Goal: Transaction & Acquisition: Purchase product/service

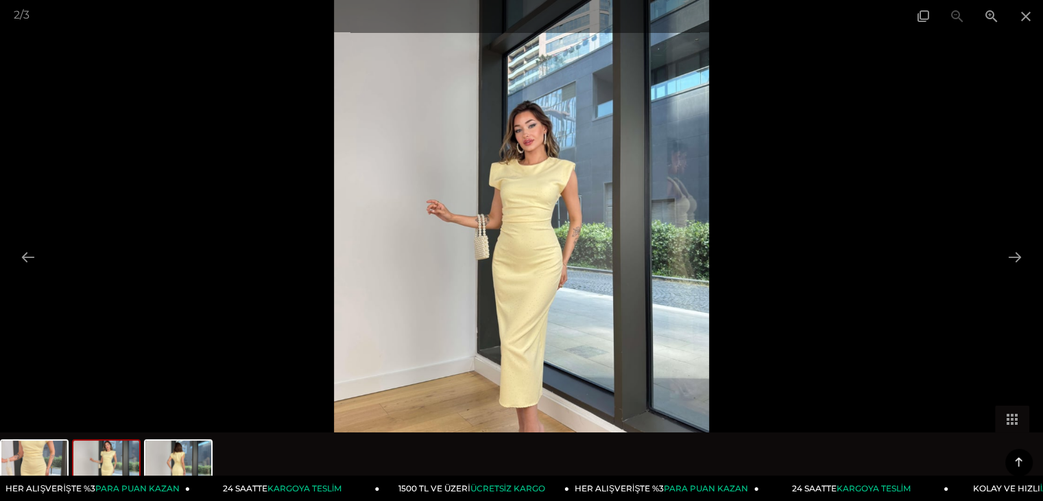
click at [547, 267] on img at bounding box center [522, 250] width 376 height 501
click at [524, 255] on img at bounding box center [522, 250] width 376 height 501
click at [996, 17] on span at bounding box center [991, 16] width 34 height 32
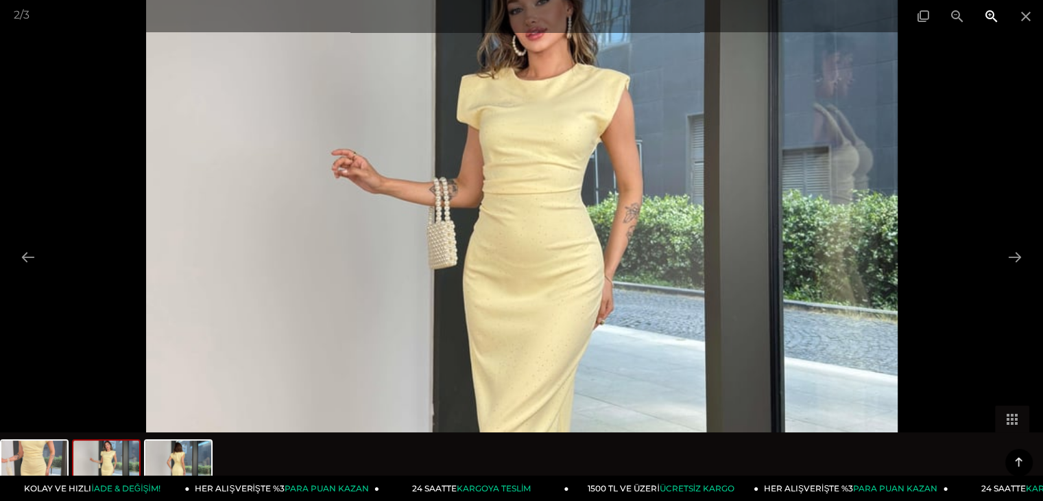
click at [996, 17] on span at bounding box center [991, 16] width 34 height 32
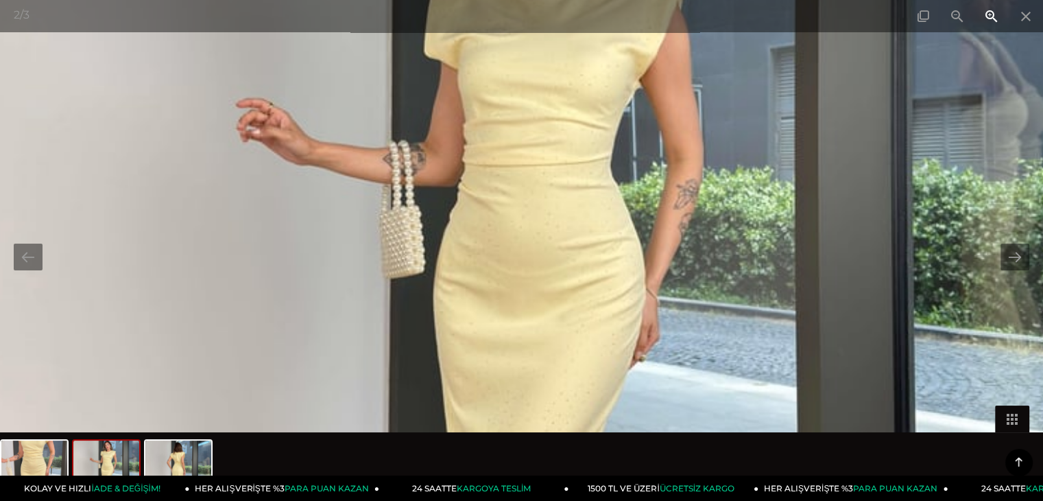
click at [996, 17] on span at bounding box center [991, 16] width 34 height 32
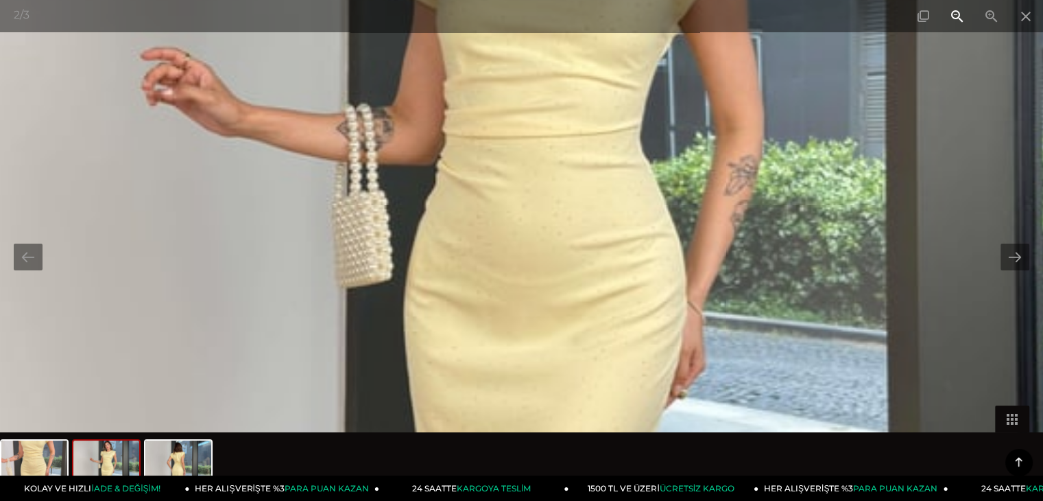
click at [953, 16] on span at bounding box center [957, 16] width 34 height 32
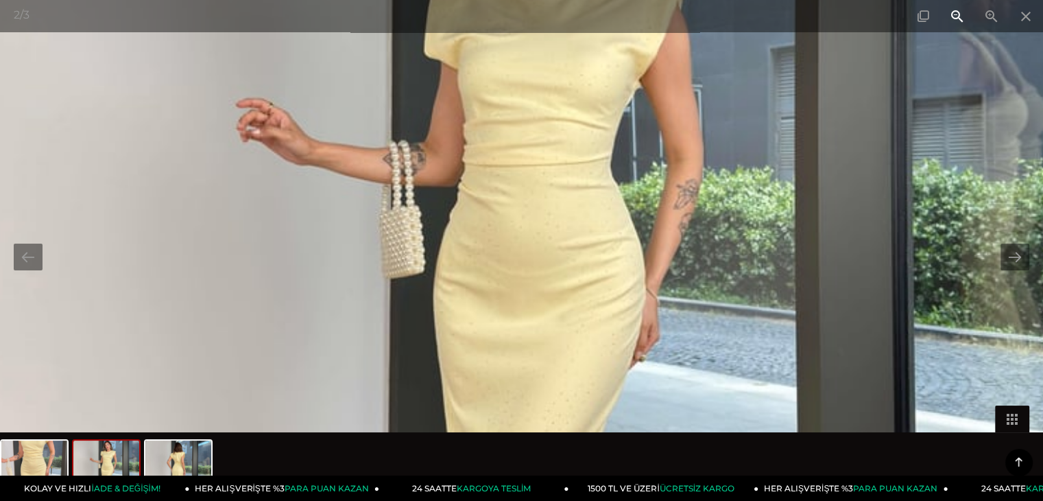
click at [953, 16] on span at bounding box center [957, 16] width 34 height 32
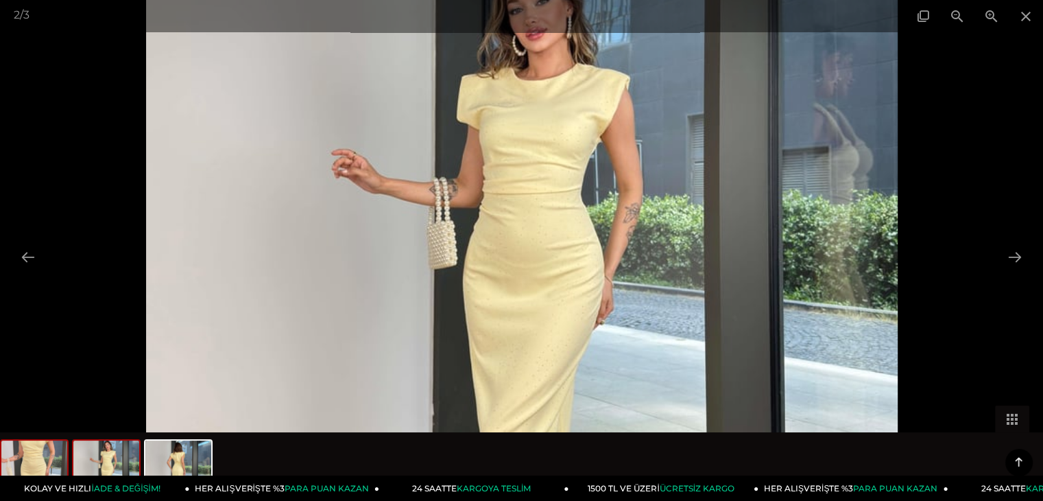
click at [46, 448] on img at bounding box center [34, 466] width 66 height 52
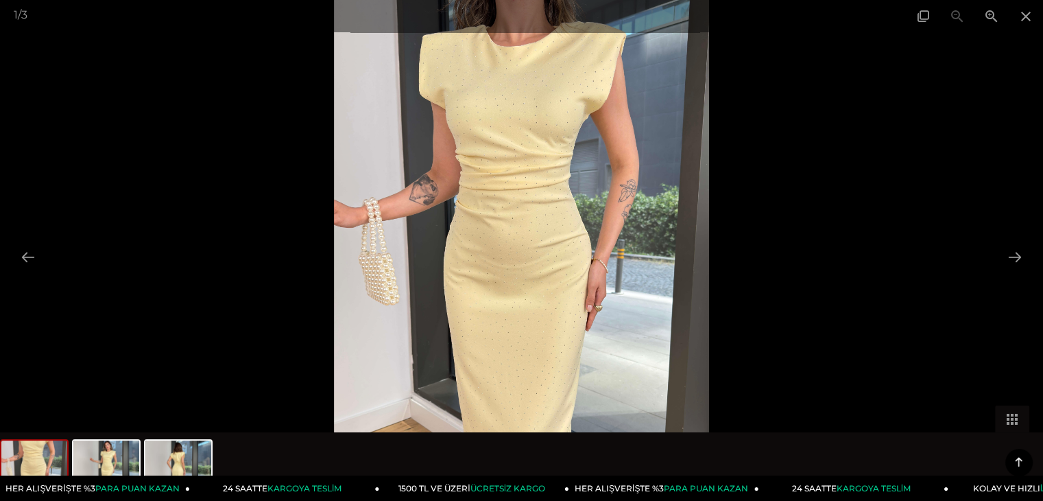
scroll to position [206, 0]
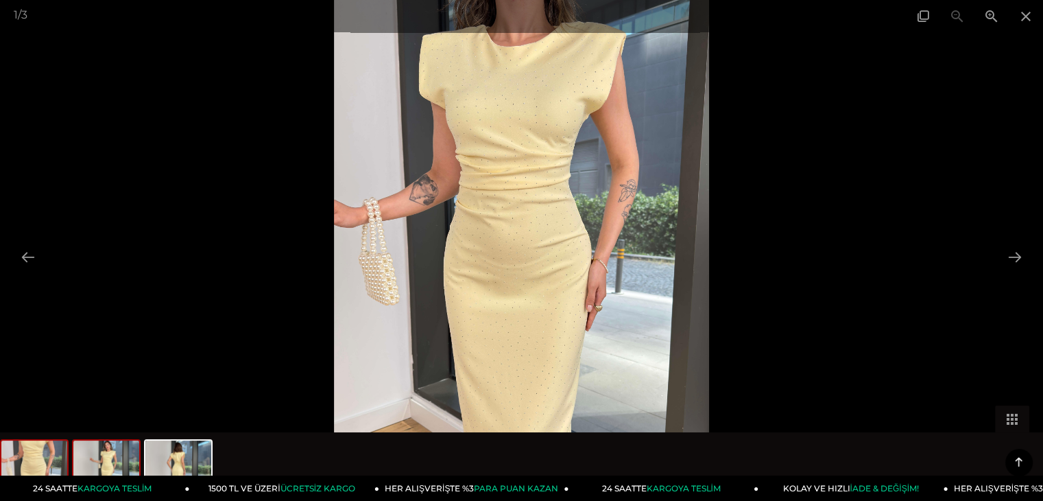
click at [110, 448] on img at bounding box center [106, 466] width 66 height 52
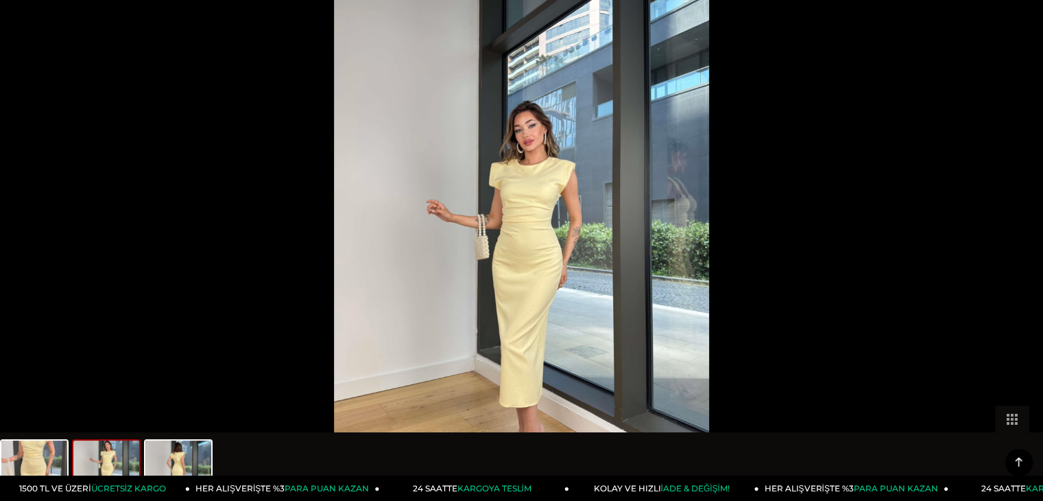
scroll to position [686, 0]
click at [667, 344] on img at bounding box center [522, 250] width 376 height 501
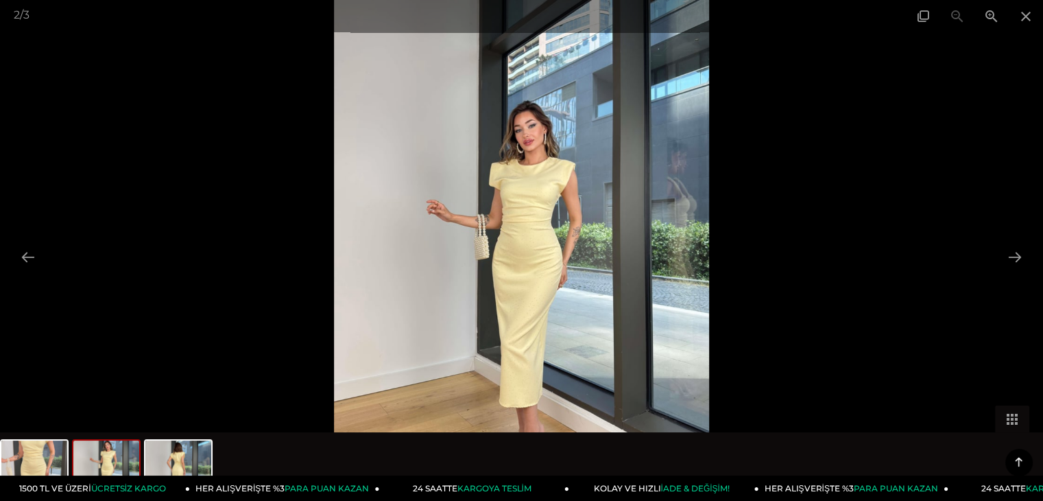
drag, startPoint x: 32, startPoint y: 453, endPoint x: 695, endPoint y: 230, distance: 699.6
click at [32, 453] on img at bounding box center [34, 466] width 66 height 52
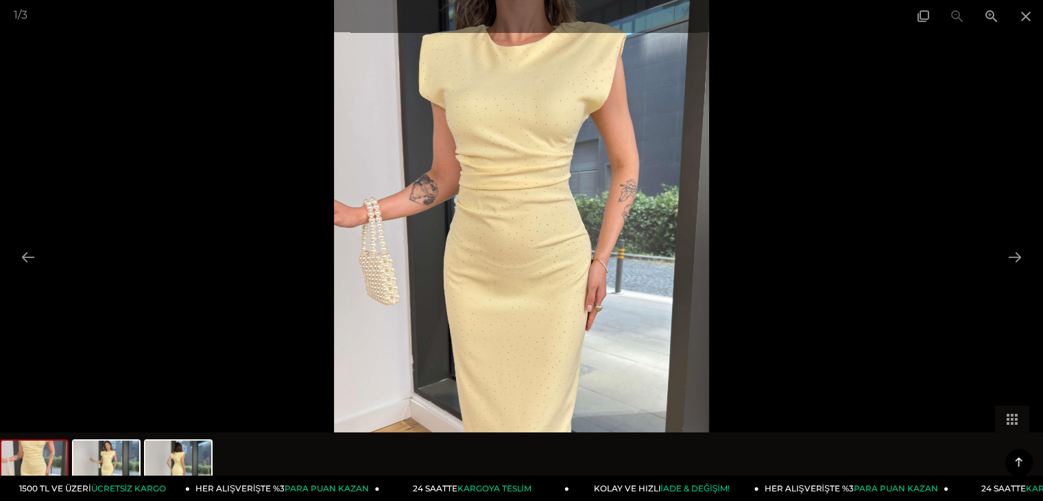
click at [954, 17] on div "1 / 3" at bounding box center [521, 16] width 1043 height 32
click at [987, 19] on span at bounding box center [991, 16] width 34 height 32
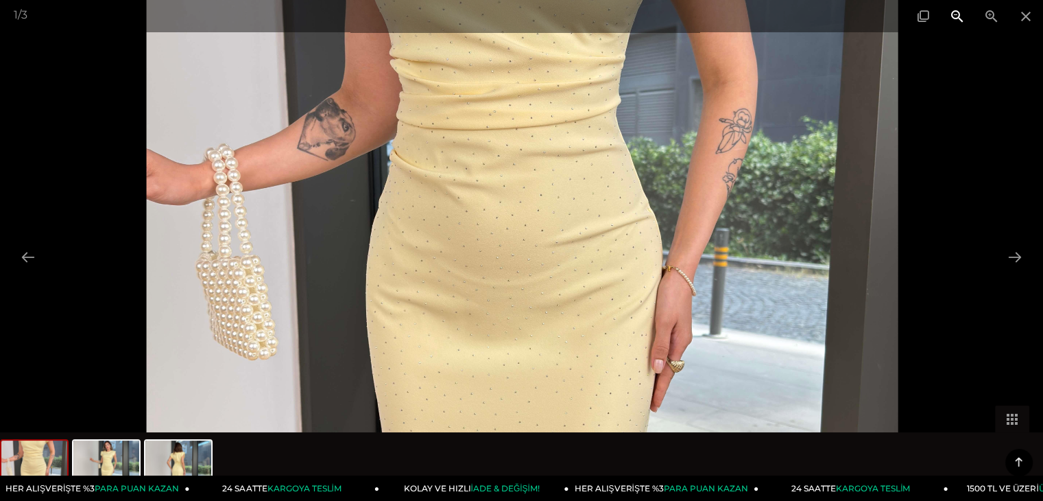
click at [968, 16] on span at bounding box center [957, 16] width 34 height 32
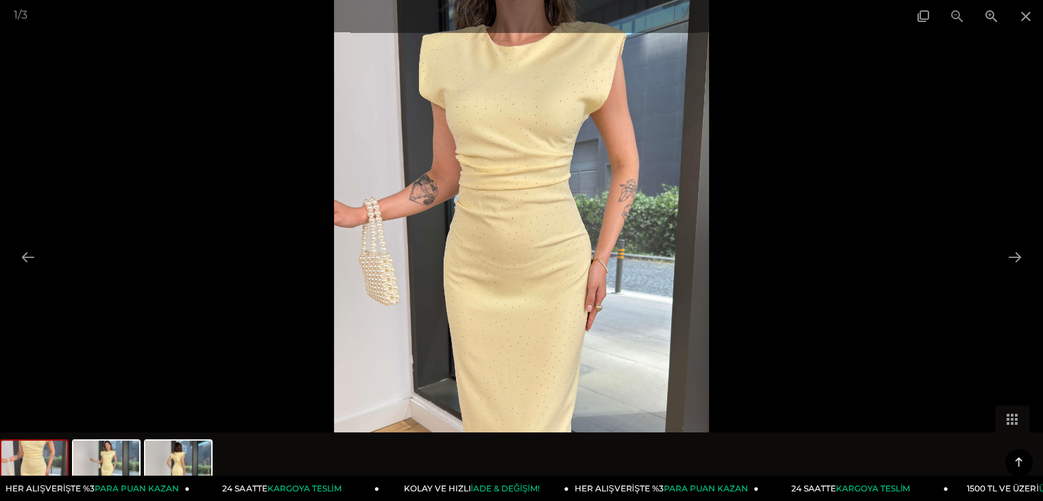
click at [968, 16] on div "1 / 3" at bounding box center [521, 16] width 1043 height 32
click at [165, 459] on img at bounding box center [178, 466] width 66 height 52
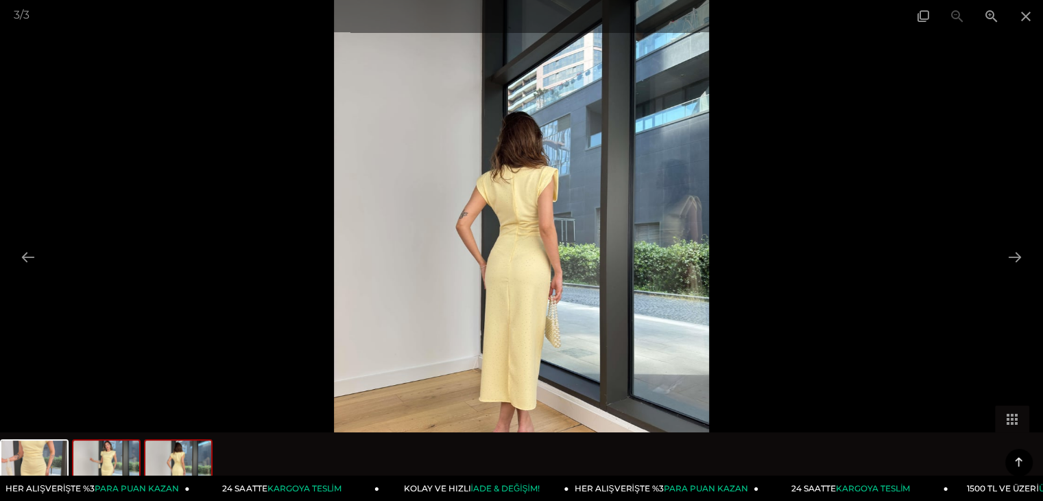
click at [96, 455] on img at bounding box center [106, 466] width 66 height 52
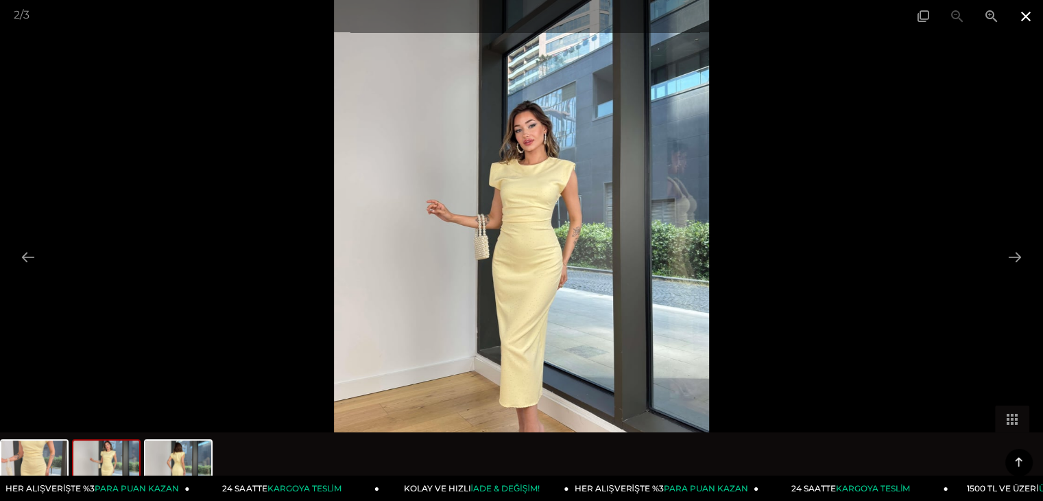
click at [1018, 9] on span at bounding box center [1026, 16] width 34 height 32
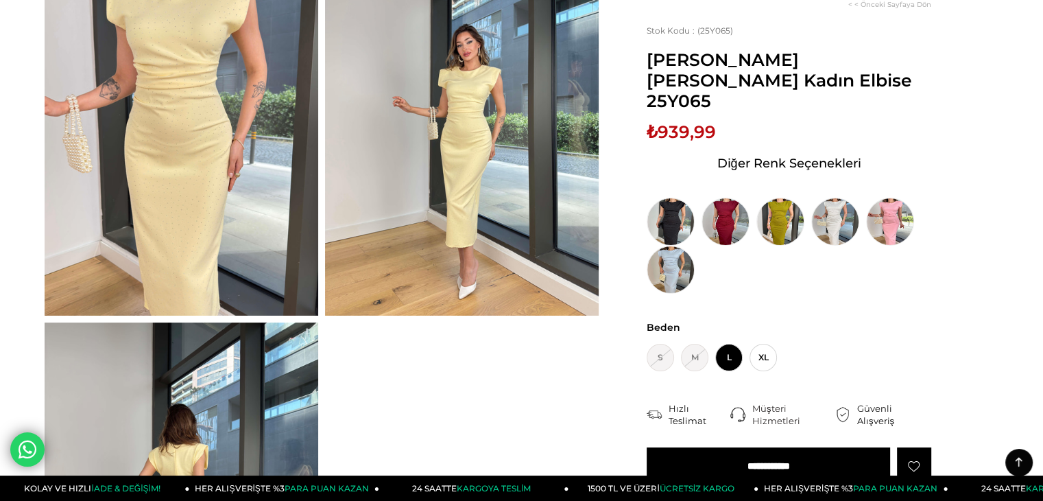
scroll to position [137, 0]
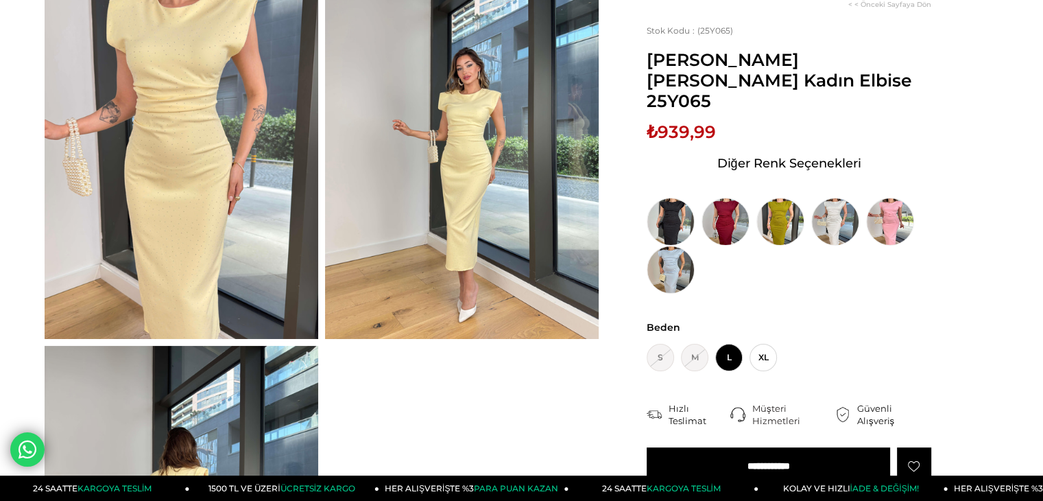
click at [451, 169] on img at bounding box center [462, 156] width 274 height 365
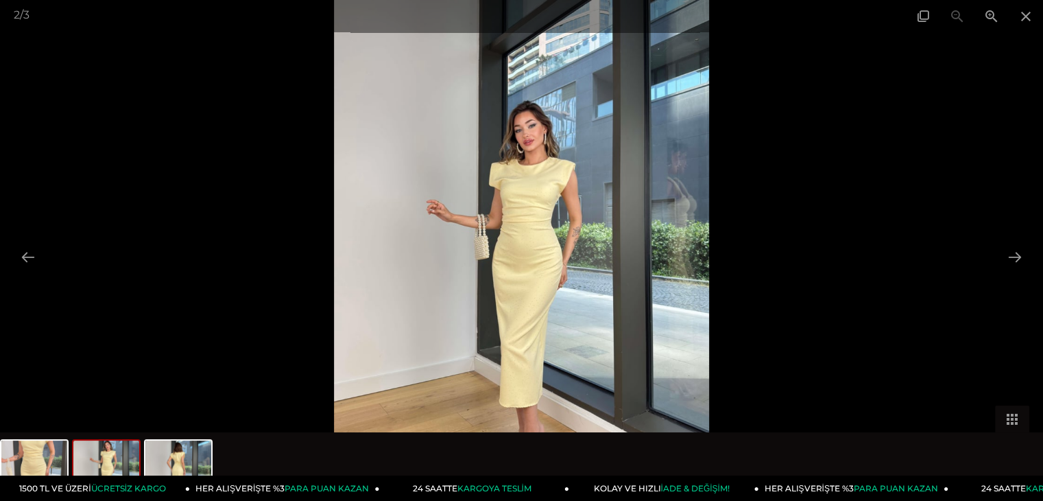
scroll to position [0, 0]
click at [968, 14] on div "2 / 3" at bounding box center [521, 16] width 1043 height 32
click at [985, 18] on span at bounding box center [991, 16] width 34 height 32
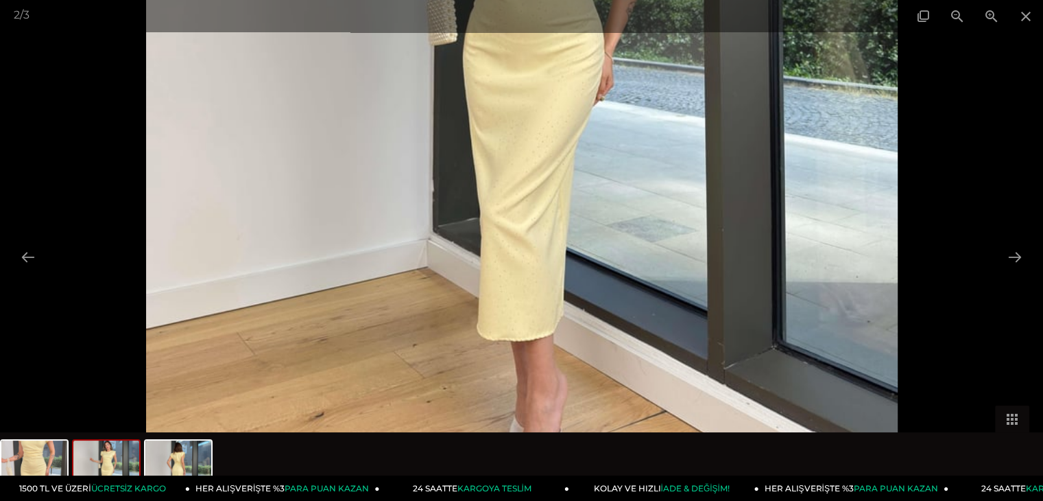
drag, startPoint x: 645, startPoint y: 308, endPoint x: 642, endPoint y: 99, distance: 209.2
click at [642, 99] on img at bounding box center [522, 26] width 752 height 1001
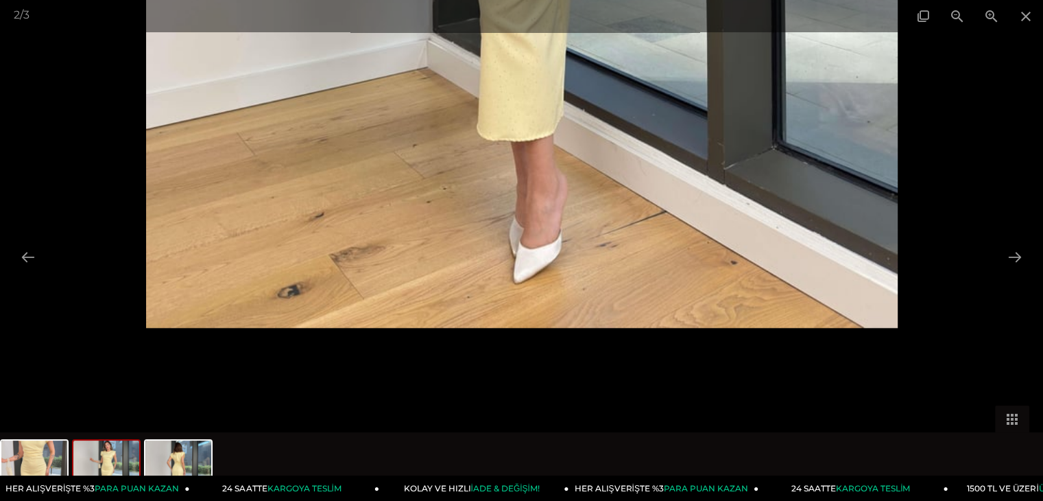
drag, startPoint x: 631, startPoint y: 265, endPoint x: 603, endPoint y: 79, distance: 187.9
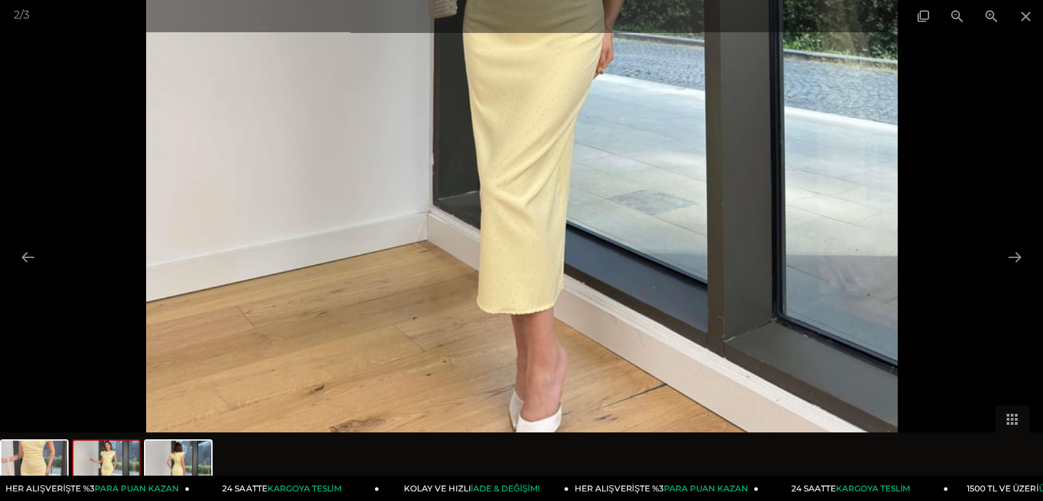
drag, startPoint x: 603, startPoint y: 79, endPoint x: 606, endPoint y: 130, distance: 51.5
click at [606, 130] on img at bounding box center [522, -1] width 752 height 1001
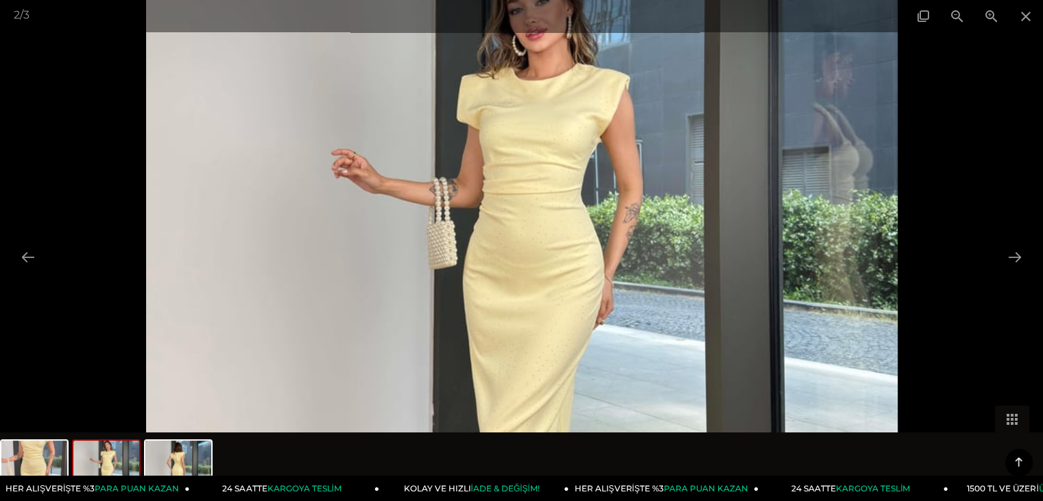
scroll to position [754, 0]
click at [1038, 5] on span at bounding box center [1026, 16] width 34 height 32
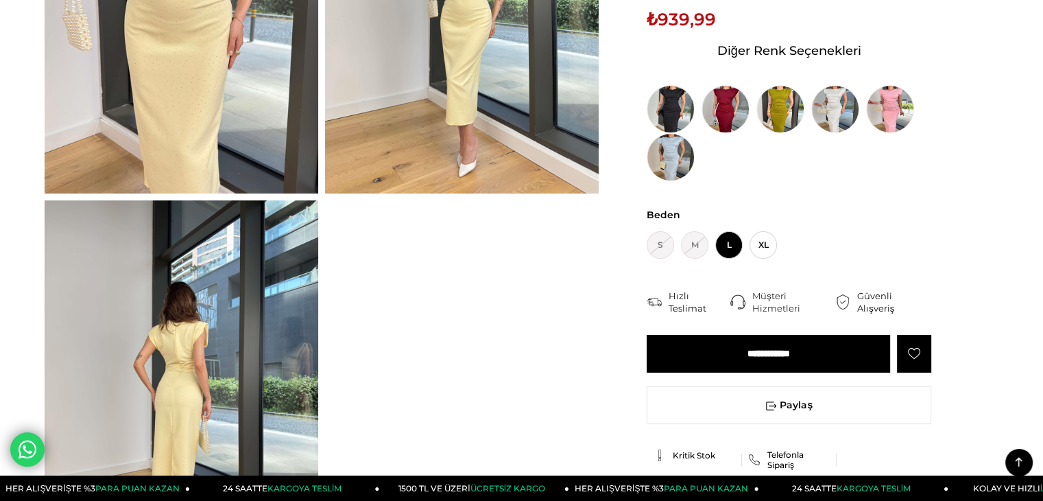
scroll to position [274, 0]
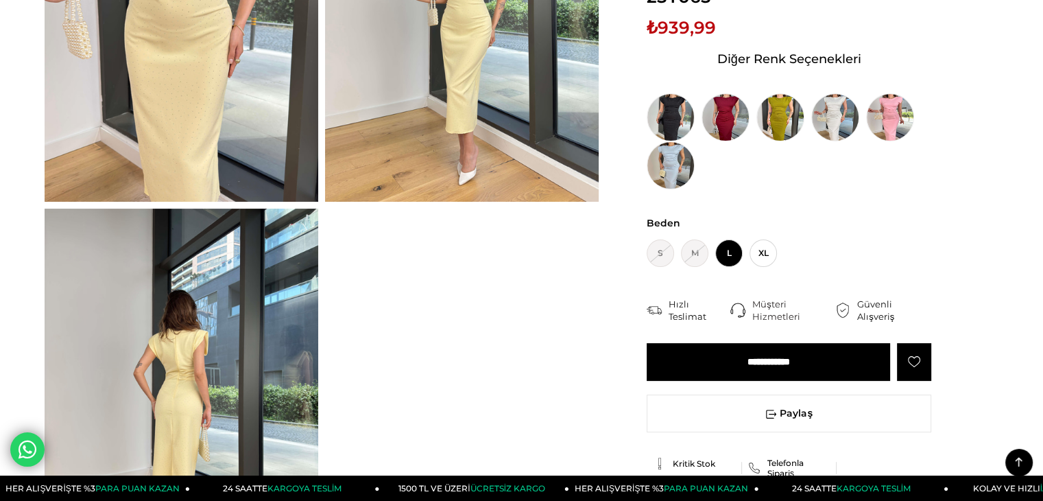
click at [801, 344] on input "**********" at bounding box center [768, 362] width 243 height 38
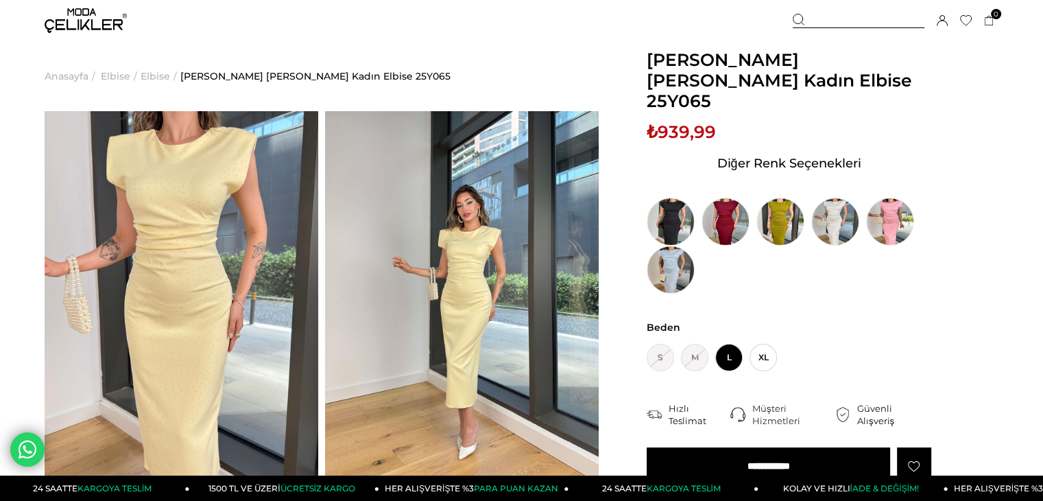
scroll to position [343, 0]
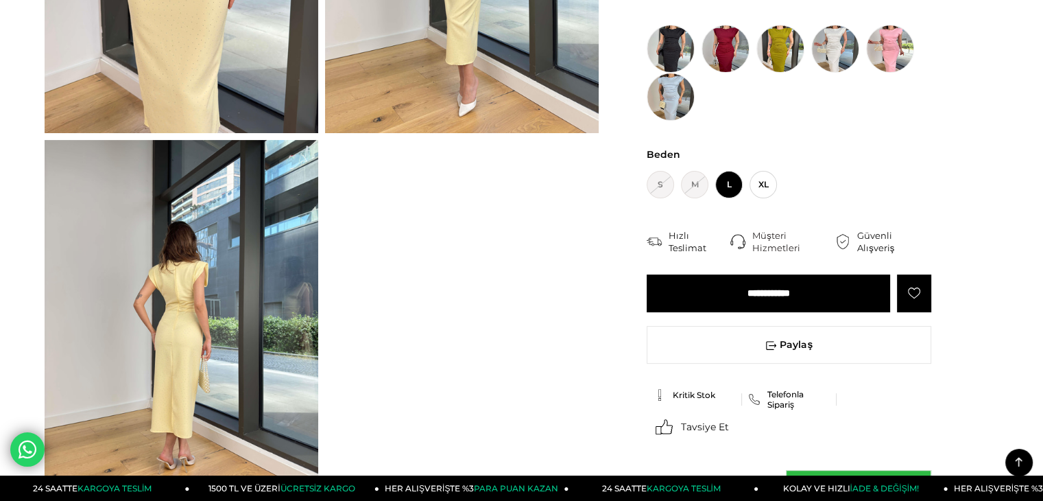
click at [796, 278] on input "**********" at bounding box center [768, 293] width 243 height 38
click at [746, 284] on input "**********" at bounding box center [768, 293] width 243 height 38
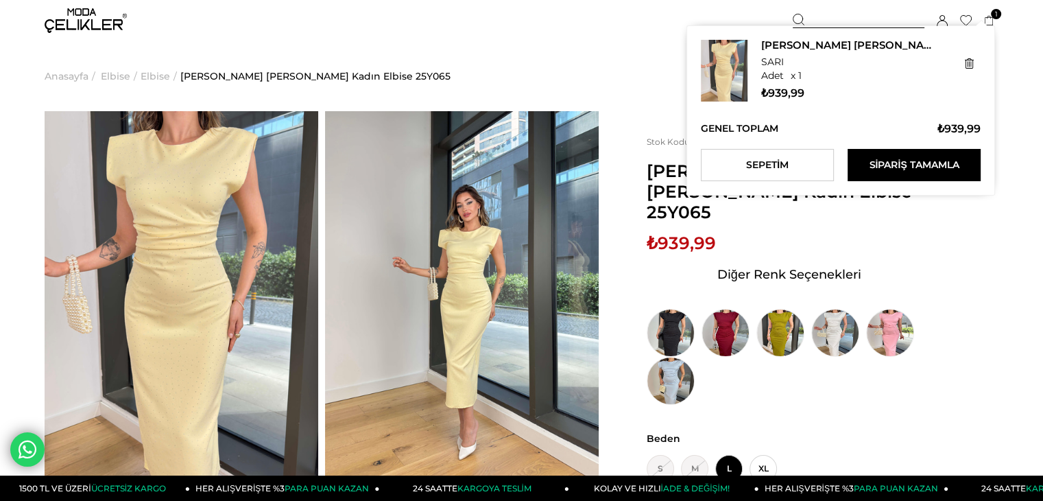
click at [987, 25] on icon at bounding box center [989, 21] width 10 height 10
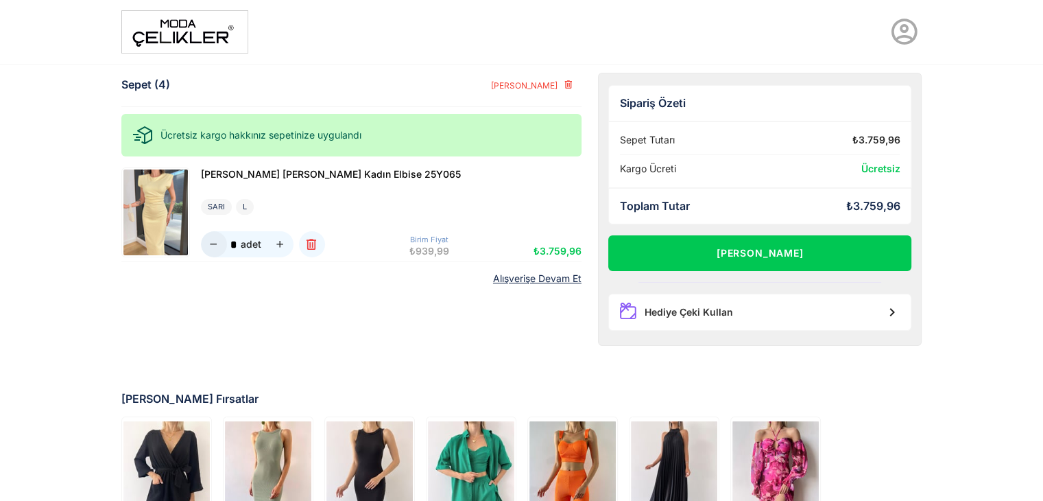
click at [214, 248] on icon "button" at bounding box center [214, 245] width 12 height 12
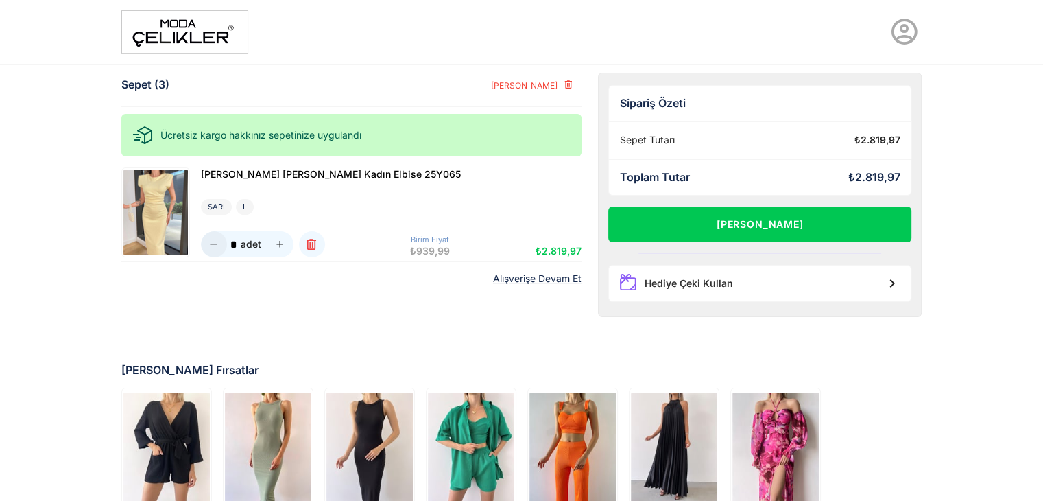
click at [213, 248] on icon "button" at bounding box center [214, 245] width 12 height 12
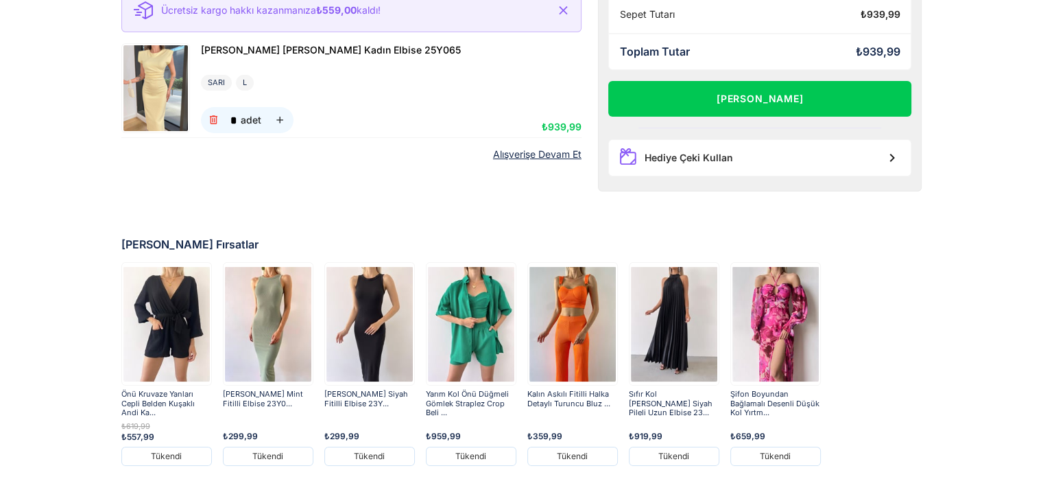
scroll to position [127, 0]
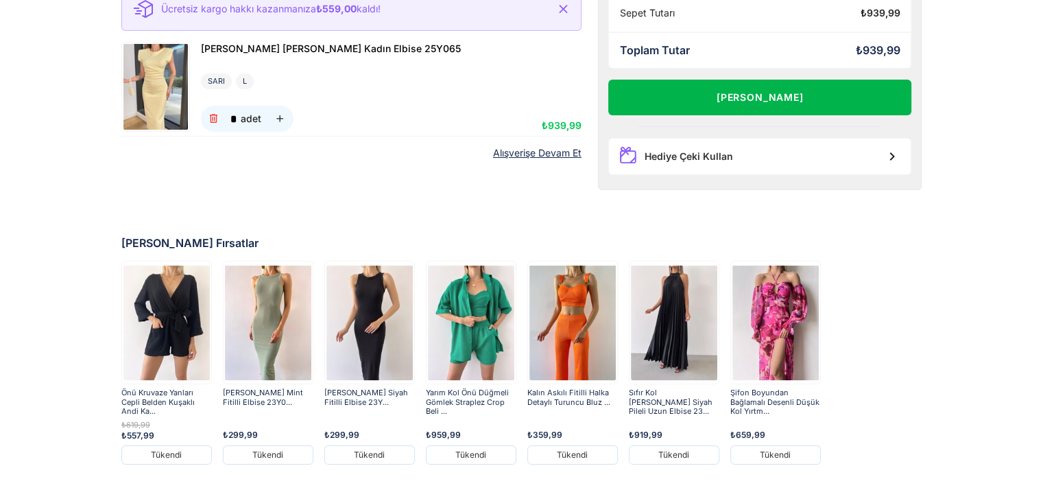
click at [760, 84] on button "Alışverişi Tamamla" at bounding box center [760, 98] width 304 height 36
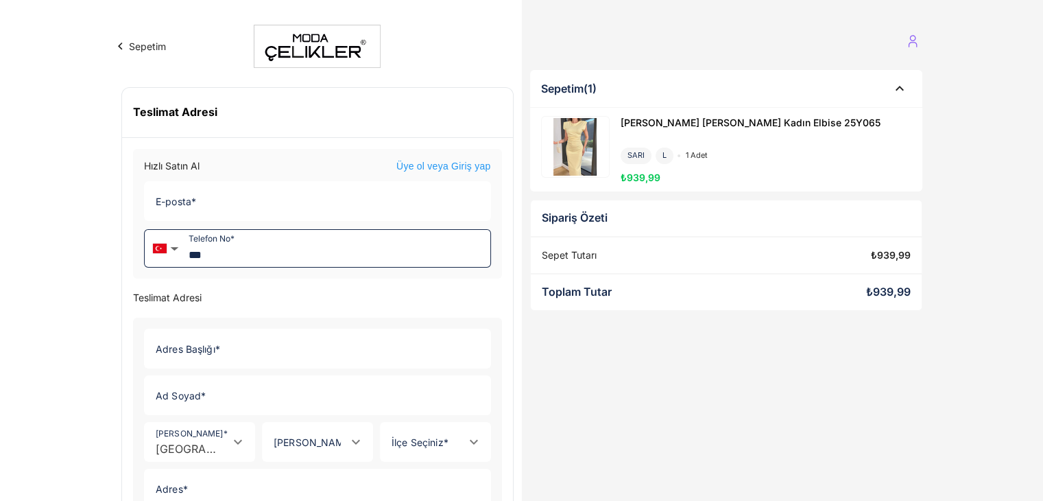
click at [283, 252] on input "***" at bounding box center [337, 248] width 307 height 37
type input "**********"
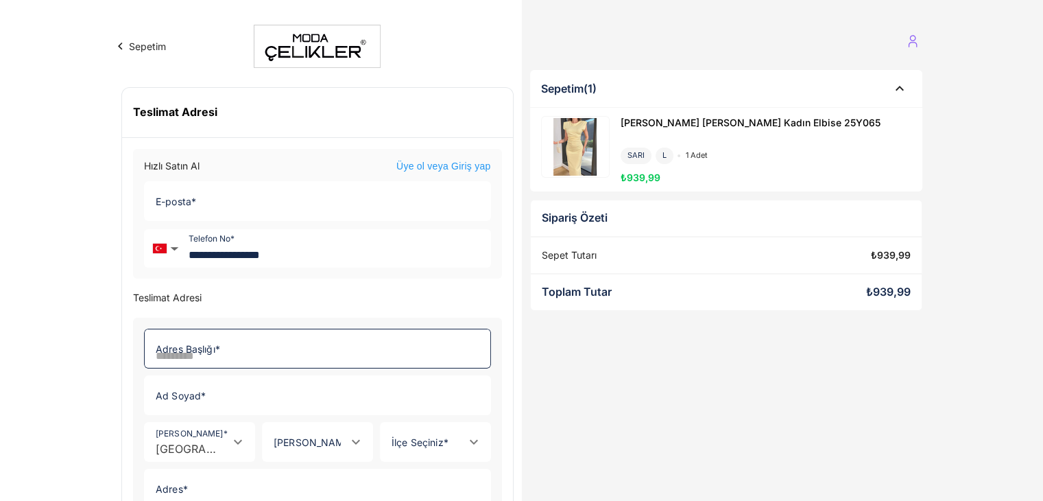
click at [252, 348] on input "Adres Başlığı *" at bounding box center [313, 348] width 337 height 38
click at [252, 324] on form "Adres Başlığı * Adres Başlığı * Ad Soyad * Ad Soyad * Ülke Seçin * Ülke Seçin *…" at bounding box center [317, 504] width 369 height 373
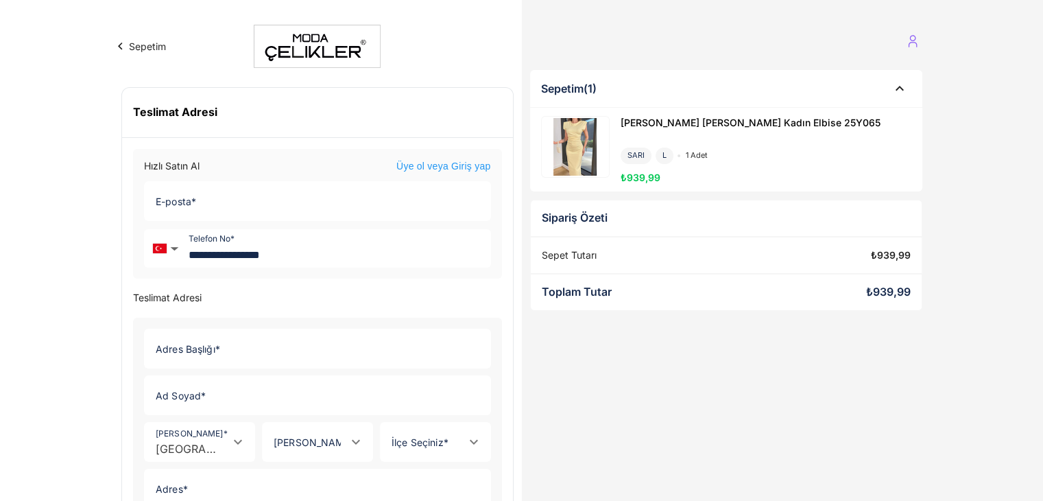
click at [232, 368] on form "Adres Başlığı * Adres Başlığı * Ad Soyad * Ad Soyad * Ülke Seçin * Ülke Seçin *…" at bounding box center [317, 504] width 369 height 373
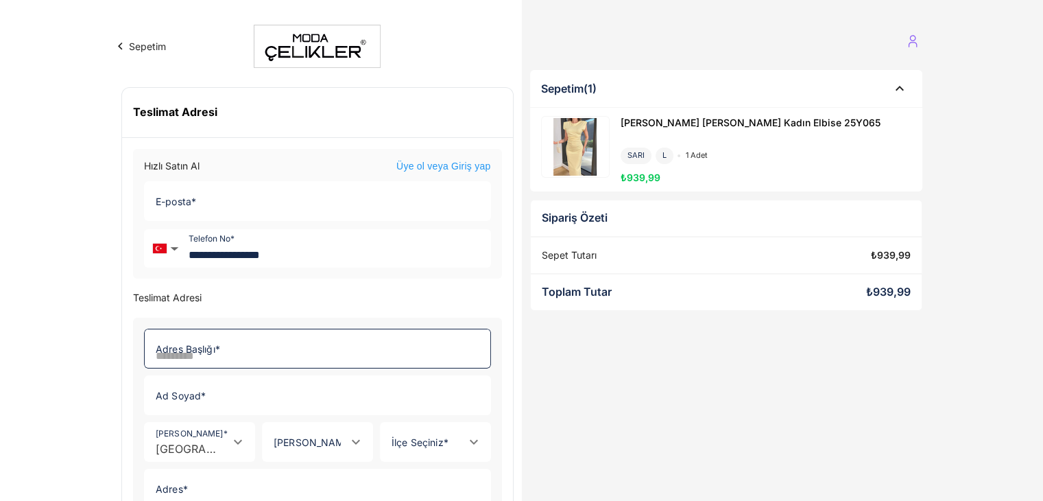
click at [246, 346] on input "Adres Başlığı *" at bounding box center [313, 348] width 337 height 38
type input "*"
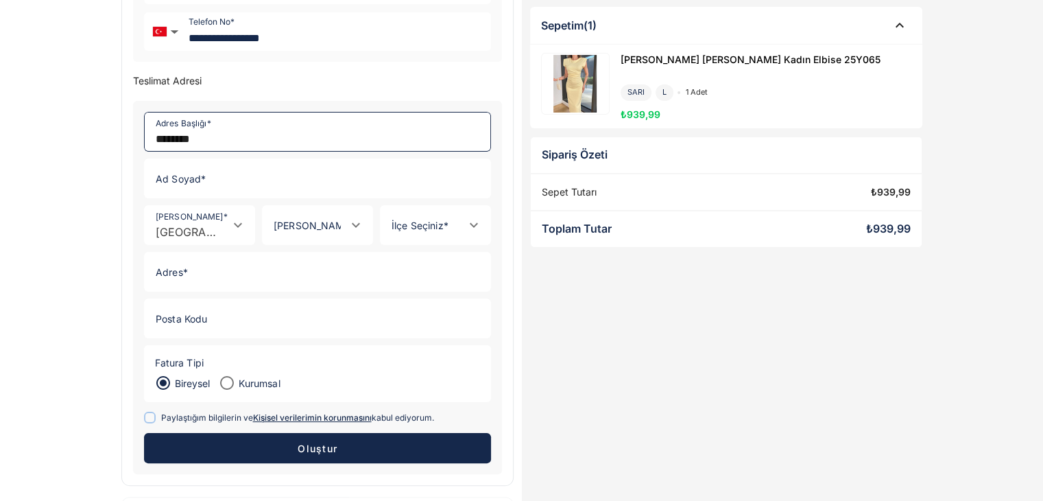
scroll to position [283, 0]
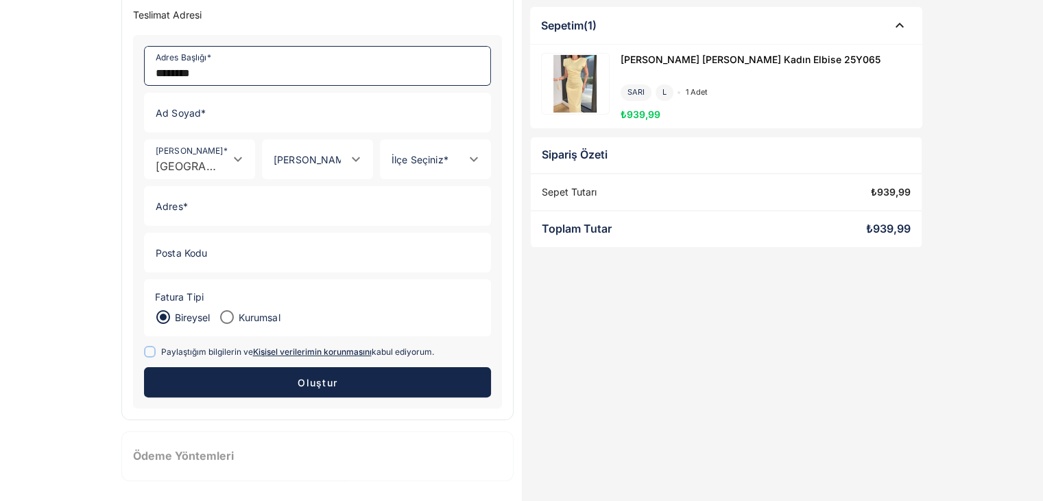
type input "*******"
click at [310, 173] on div at bounding box center [304, 159] width 82 height 38
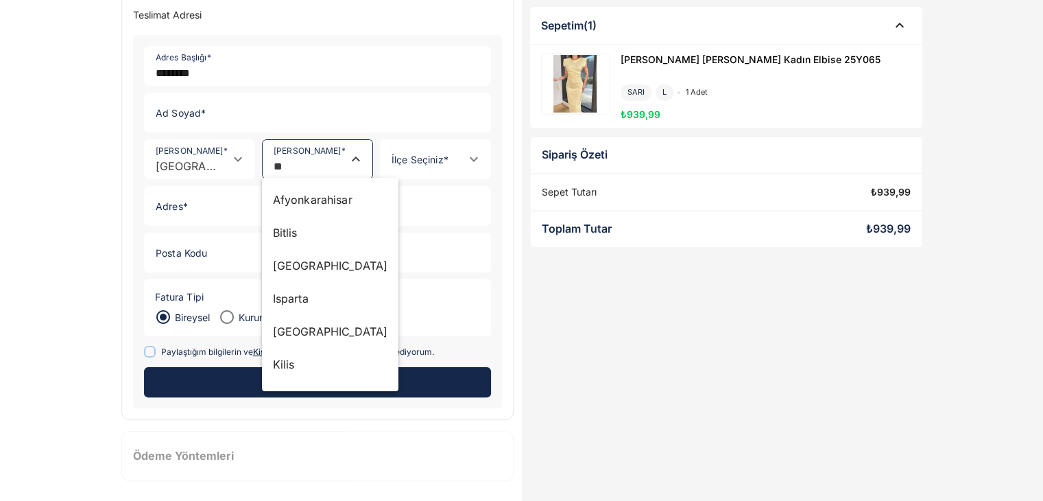
type input "**"
click at [329, 160] on input "İl Seçiniz *" at bounding box center [304, 166] width 82 height 13
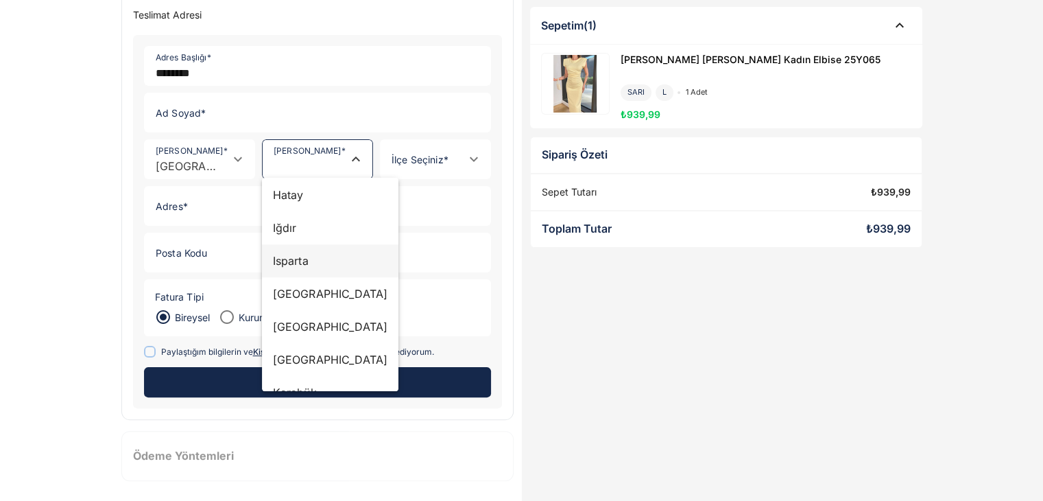
scroll to position [1166, 0]
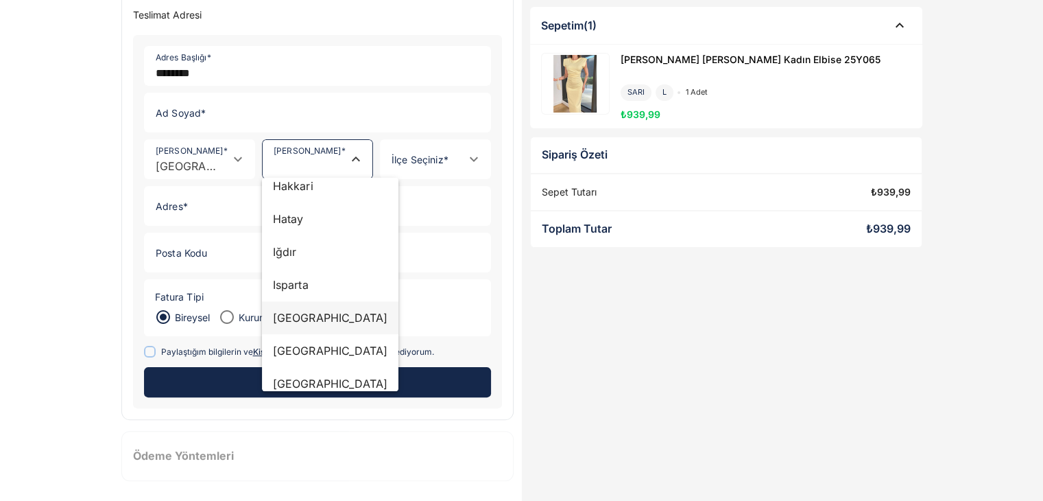
click at [302, 311] on div "İstanbul" at bounding box center [330, 317] width 115 height 16
type input "********"
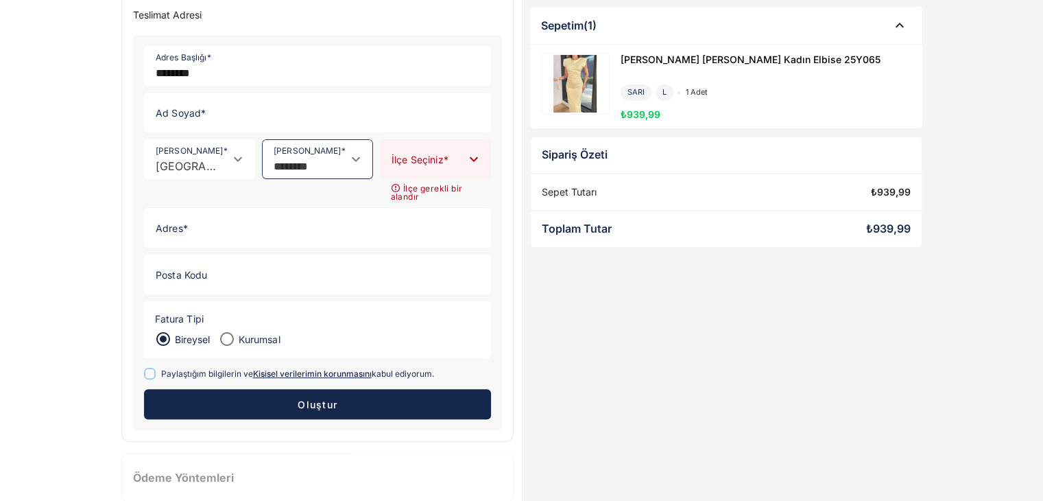
click at [443, 162] on input "İlçe Seçiniz *" at bounding box center [422, 166] width 82 height 13
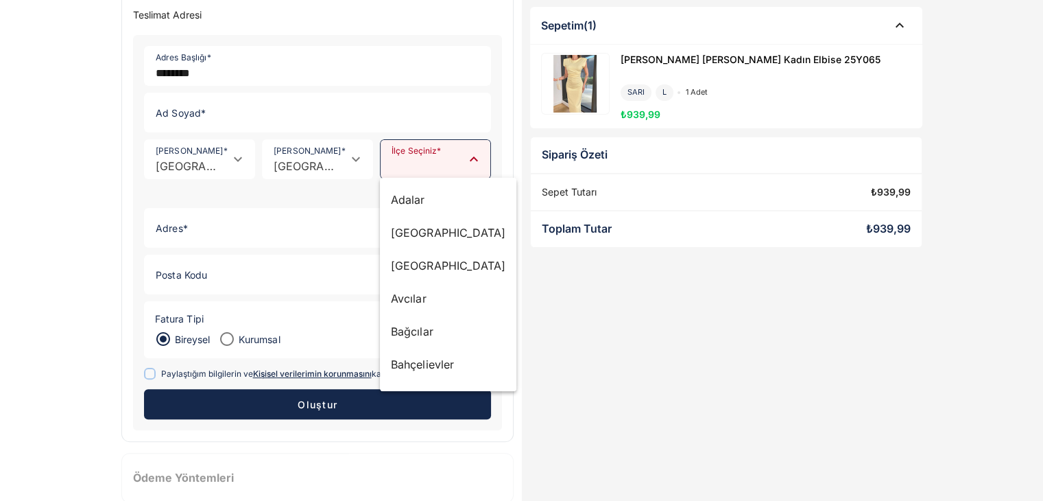
drag, startPoint x: 416, startPoint y: 276, endPoint x: 420, endPoint y: 256, distance: 20.9
click at [416, 276] on div "Ataşehir" at bounding box center [448, 265] width 137 height 33
type input "********"
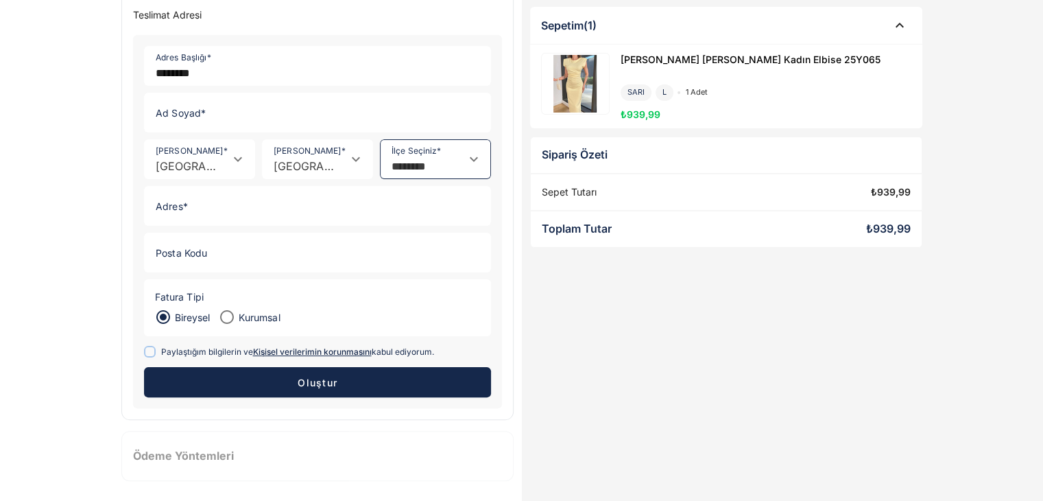
click at [229, 222] on input "Adres *" at bounding box center [313, 206] width 337 height 38
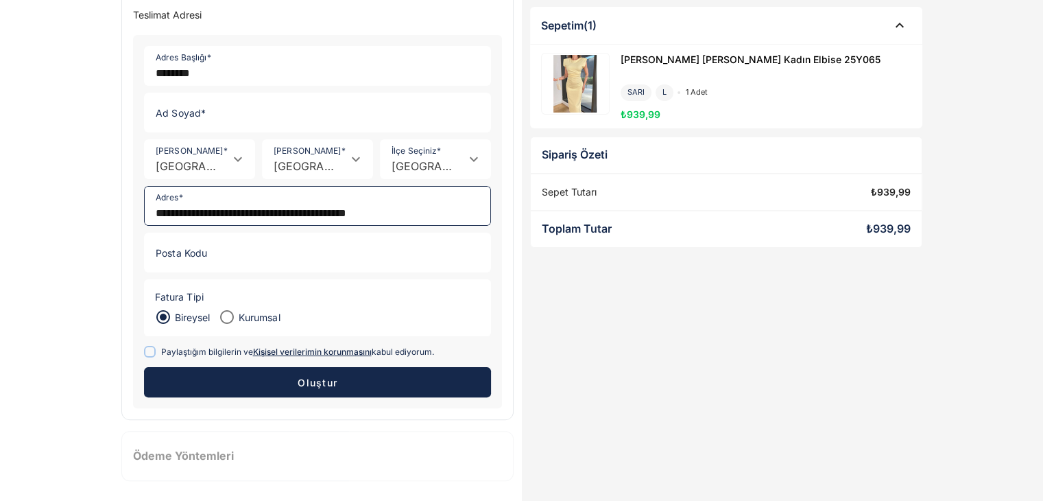
type input "**********"
click at [151, 353] on span at bounding box center [150, 352] width 12 height 12
click at [250, 375] on button "Oluştur" at bounding box center [317, 382] width 347 height 30
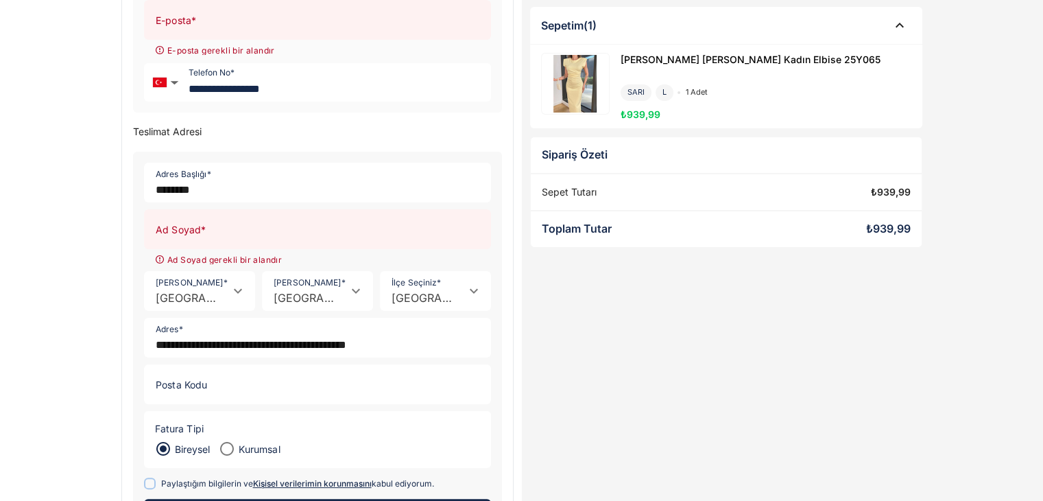
scroll to position [181, 0]
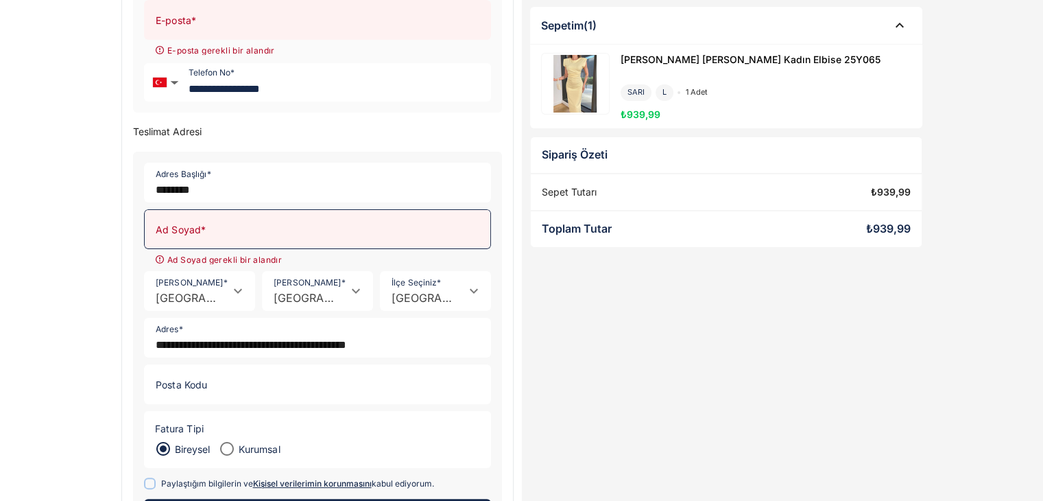
click at [328, 222] on input "Ad Soyad *" at bounding box center [313, 229] width 337 height 38
type input "**********"
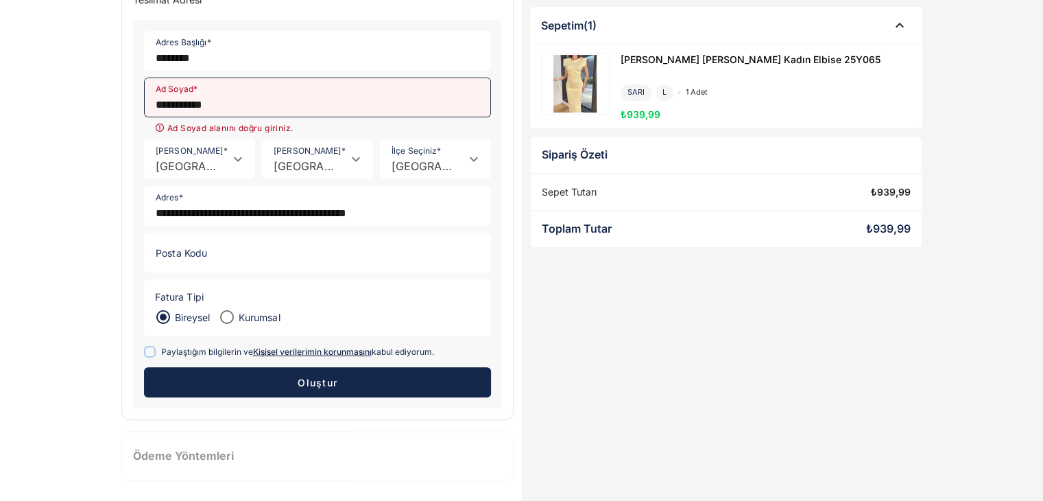
click at [414, 374] on button "Oluştur" at bounding box center [317, 382] width 347 height 30
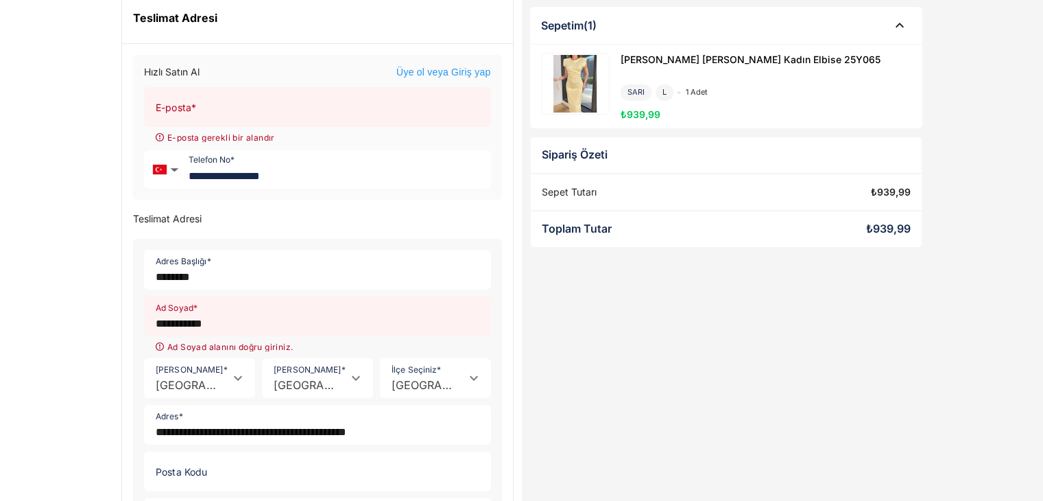
scroll to position [0, 0]
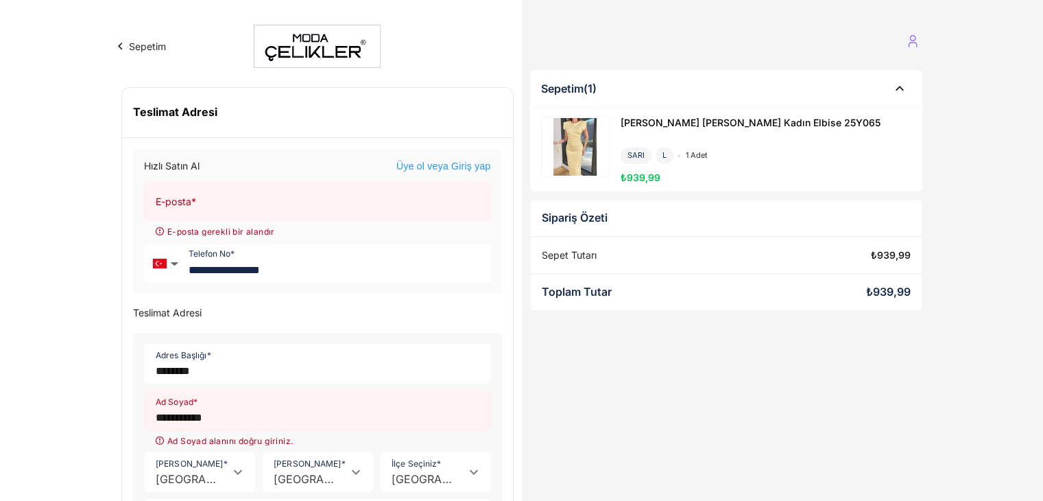
click at [288, 190] on input "E-posta *" at bounding box center [313, 201] width 337 height 38
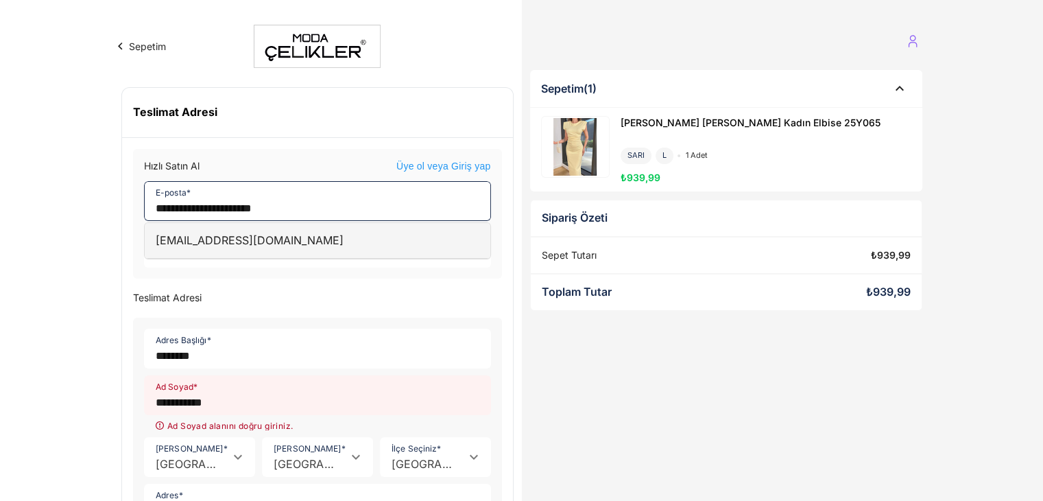
type input "**********"
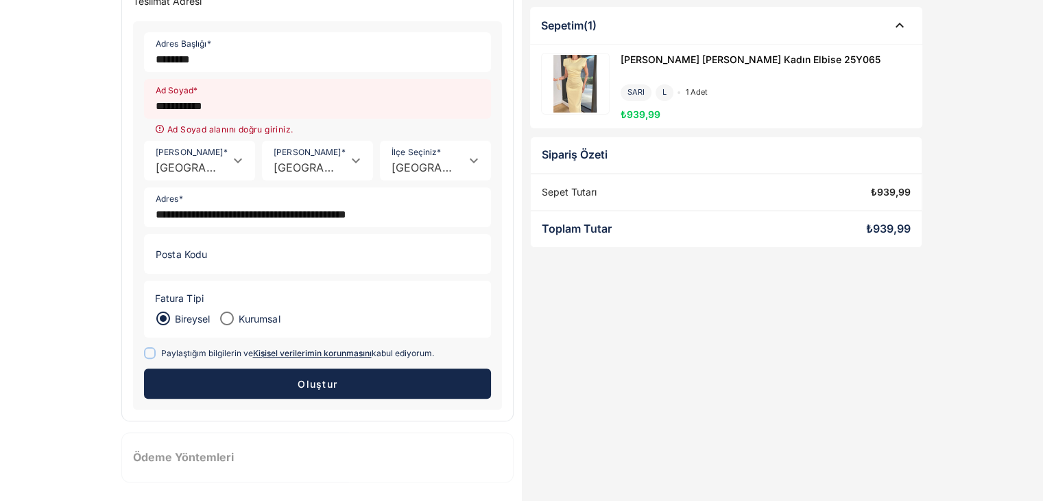
scroll to position [297, 0]
click at [322, 377] on span "Oluştur" at bounding box center [317, 383] width 40 height 12
click at [200, 107] on input "**********" at bounding box center [313, 98] width 337 height 38
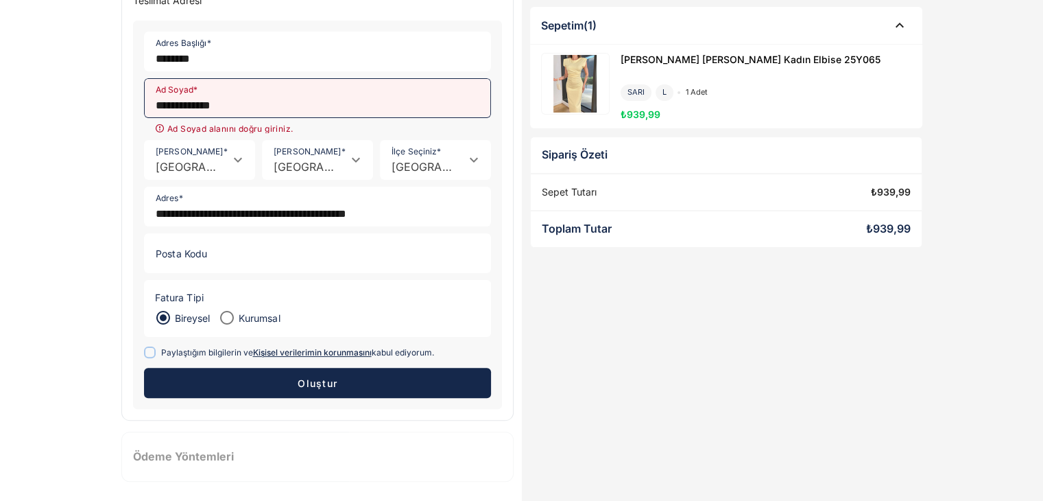
scroll to position [283, 0]
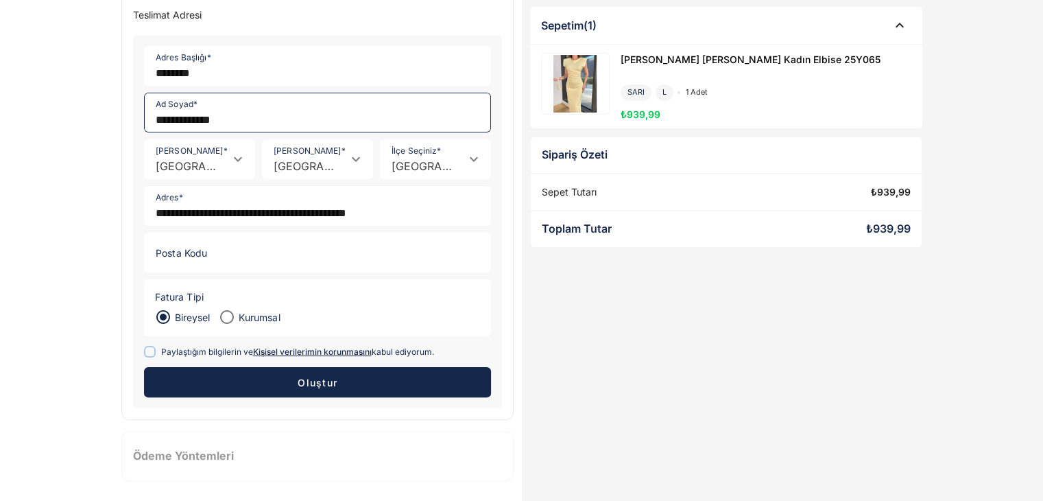
type input "**********"
click at [305, 379] on span "Oluştur" at bounding box center [317, 382] width 40 height 12
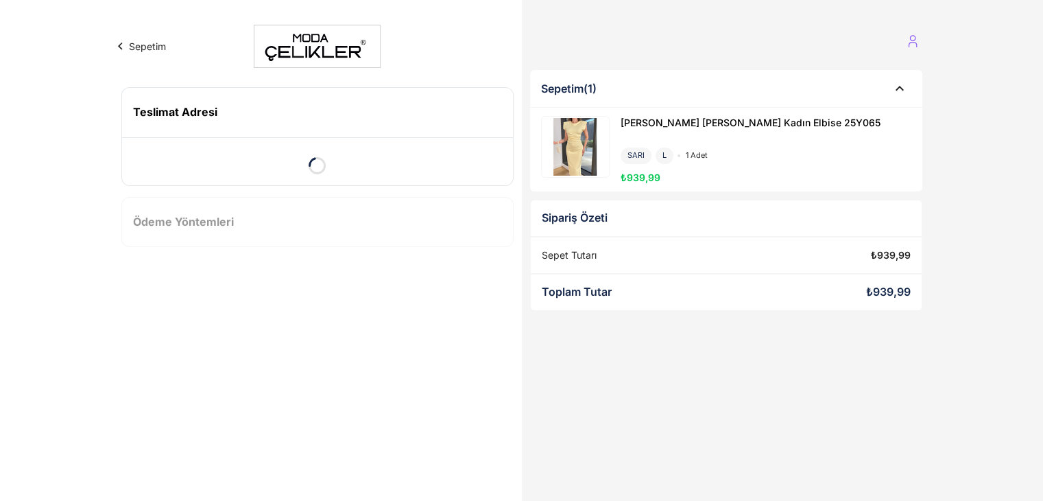
scroll to position [0, 0]
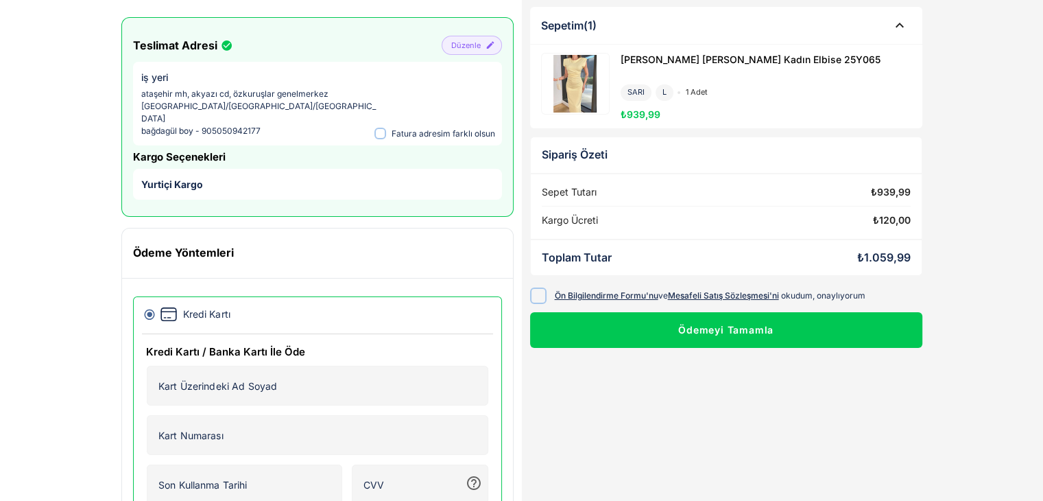
scroll to position [126, 0]
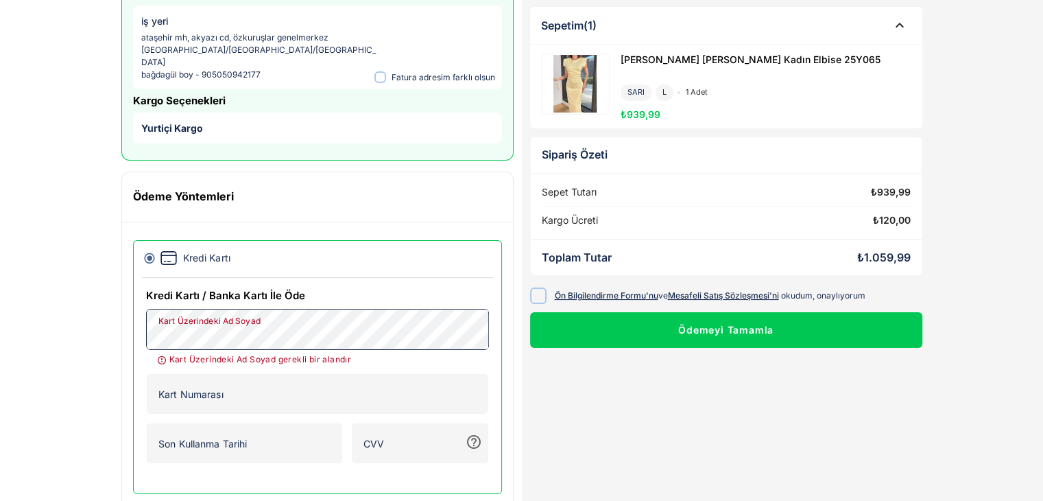
click at [540, 291] on icon at bounding box center [538, 295] width 10 height 10
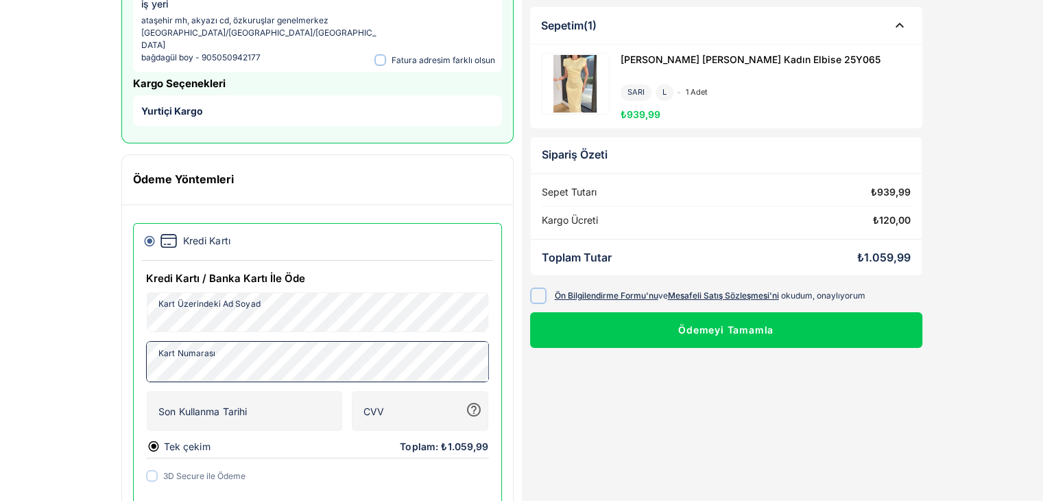
scroll to position [179, 0]
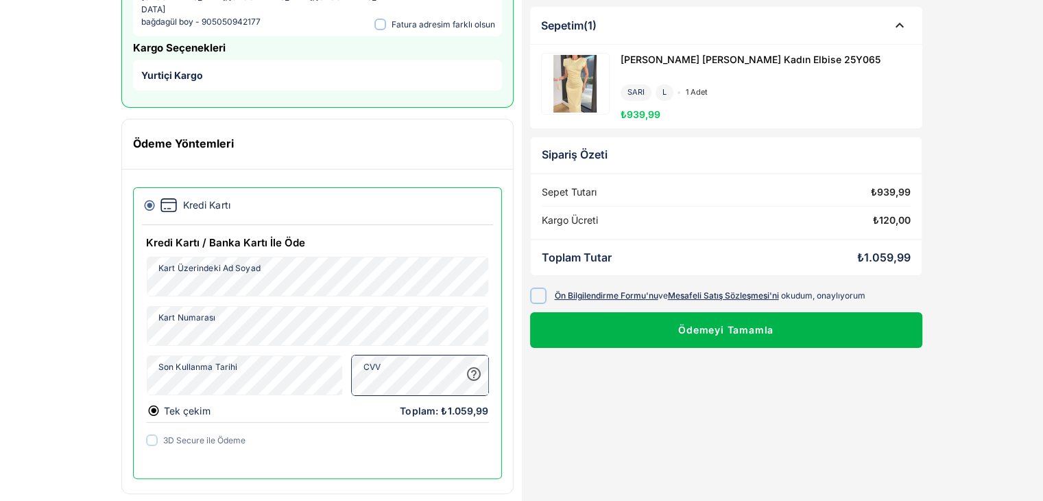
click at [763, 328] on button "Ödemeyi Tamamla" at bounding box center [726, 330] width 392 height 36
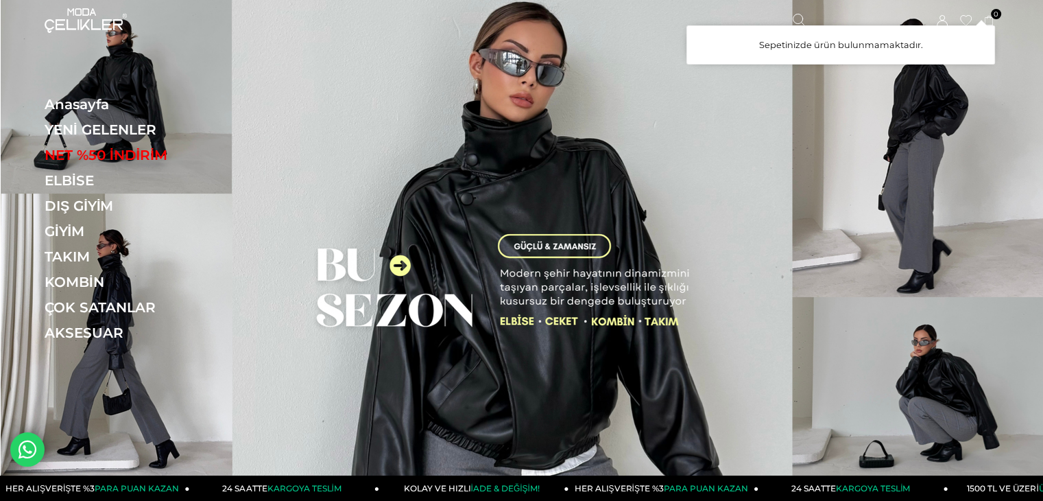
click at [986, 19] on icon at bounding box center [989, 21] width 10 height 10
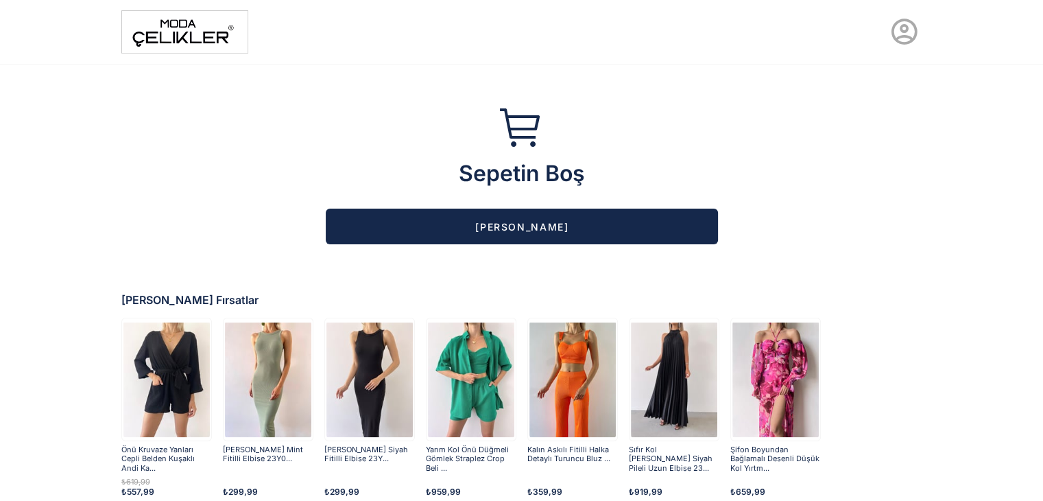
click at [913, 32] on icon at bounding box center [904, 31] width 31 height 31
click at [900, 38] on icon at bounding box center [904, 31] width 31 height 31
click at [919, 36] on button at bounding box center [904, 32] width 36 height 36
click at [176, 34] on img at bounding box center [184, 31] width 127 height 43
